Goal: Information Seeking & Learning: Learn about a topic

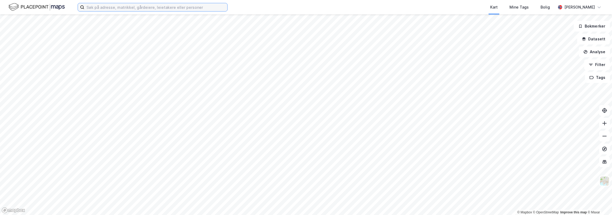
click at [139, 6] on input at bounding box center [155, 7] width 143 height 8
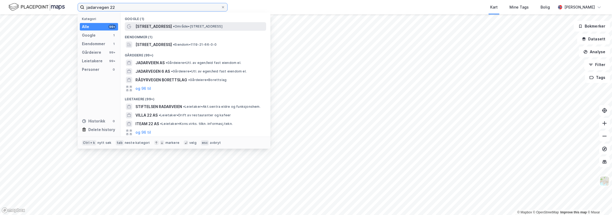
type input "jadarvegen 22"
click at [181, 28] on span "• Område • [STREET_ADDRESS]" at bounding box center [198, 26] width 50 height 4
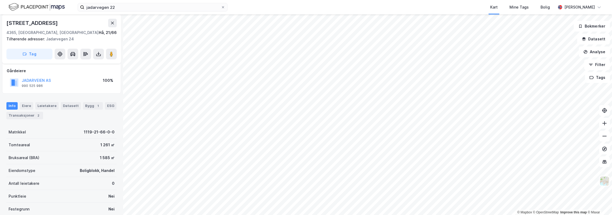
scroll to position [54, 0]
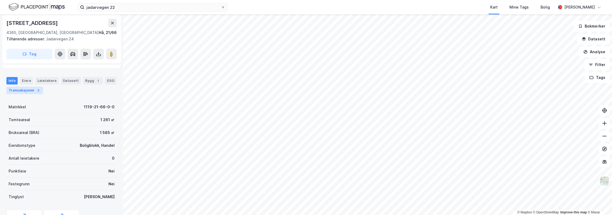
click at [23, 90] on div "Transaksjoner 2" at bounding box center [24, 91] width 37 height 8
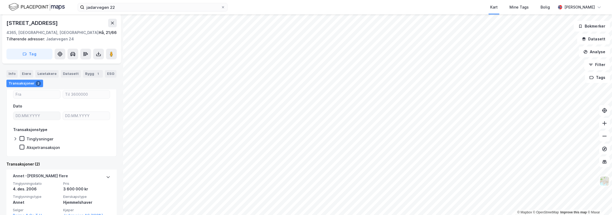
scroll to position [50, 0]
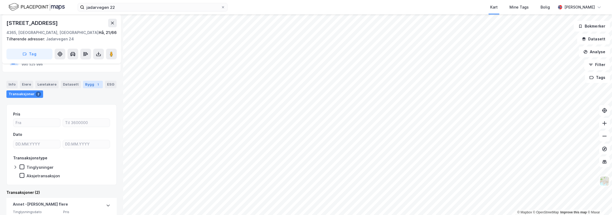
click at [86, 85] on div "Bygg 1" at bounding box center [93, 85] width 20 height 8
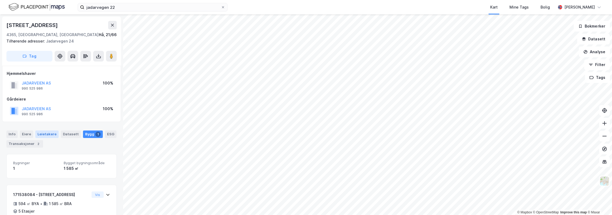
click at [47, 136] on div "Leietakere" at bounding box center [46, 135] width 23 height 8
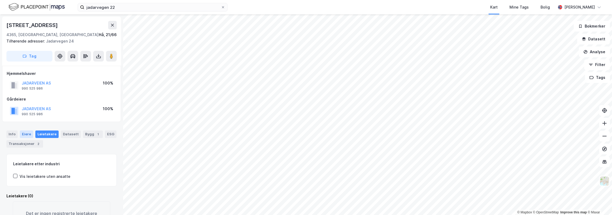
click at [25, 132] on div "Eiere" at bounding box center [26, 135] width 13 height 8
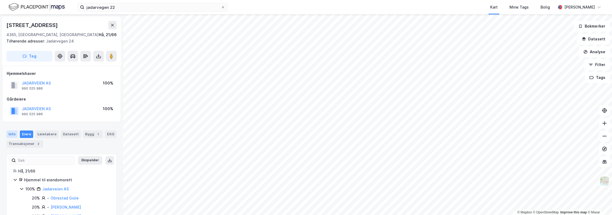
click at [10, 133] on div "Info" at bounding box center [11, 135] width 11 height 8
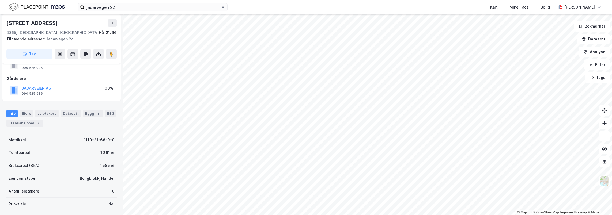
scroll to position [27, 0]
